Goal: Navigation & Orientation: Find specific page/section

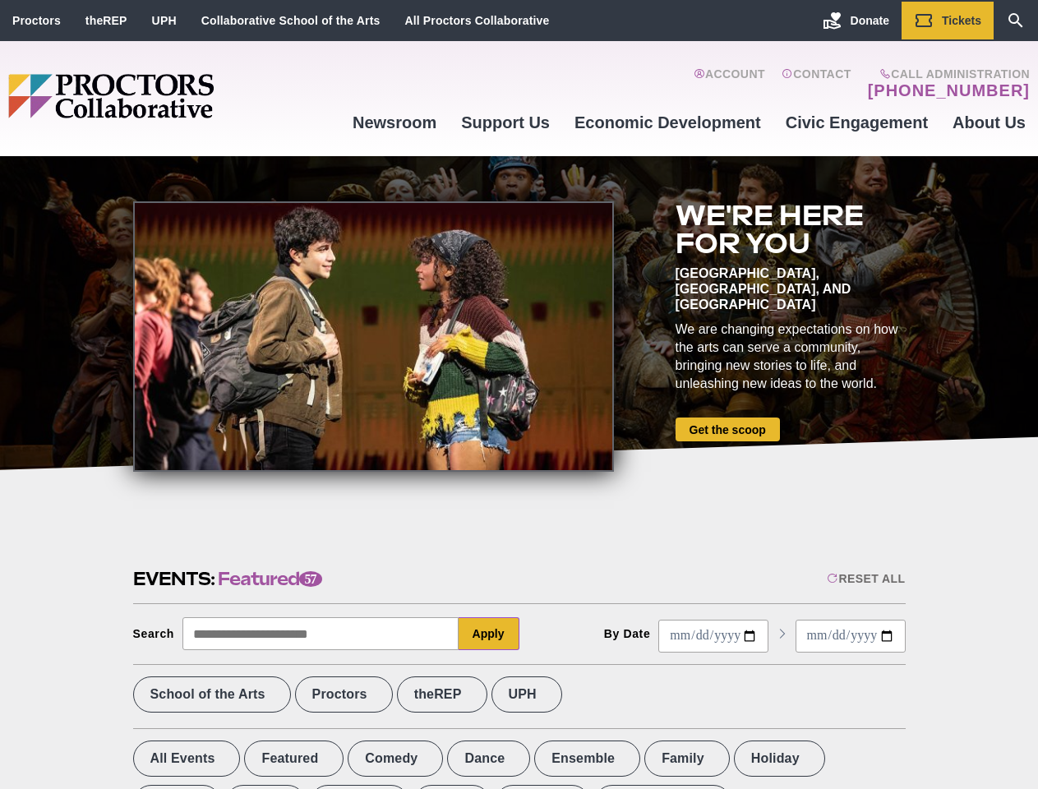
click at [519, 394] on div at bounding box center [373, 336] width 481 height 270
click at [865, 579] on div "Reset All" at bounding box center [866, 578] width 78 height 13
click at [489, 634] on button "Apply" at bounding box center [489, 633] width 61 height 33
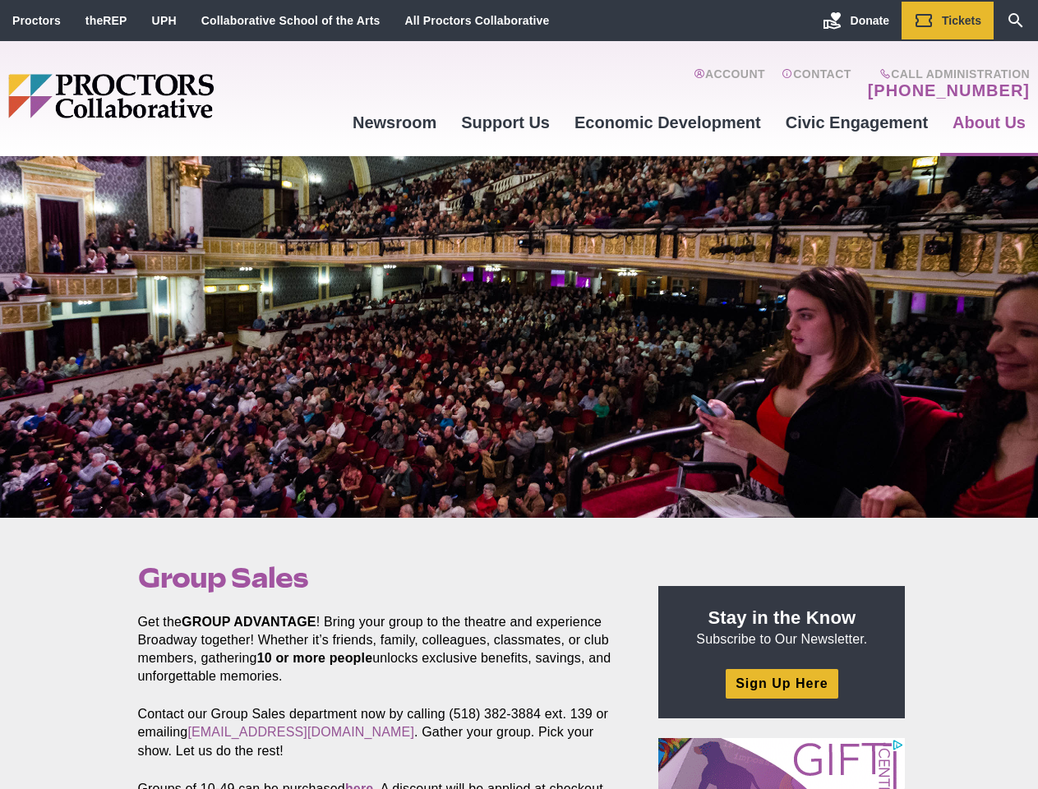
click at [519, 394] on div at bounding box center [519, 337] width 1038 height 362
